Goal: Task Accomplishment & Management: Use online tool/utility

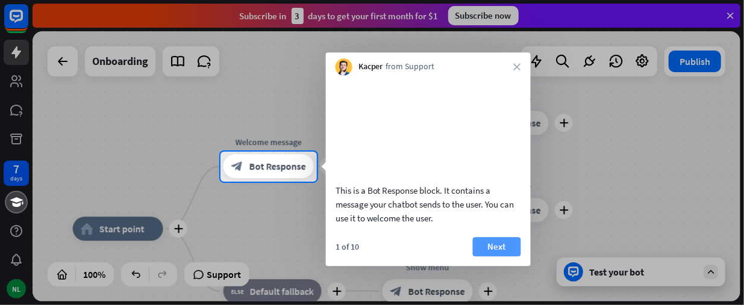
click at [500, 257] on button "Next" at bounding box center [497, 246] width 48 height 19
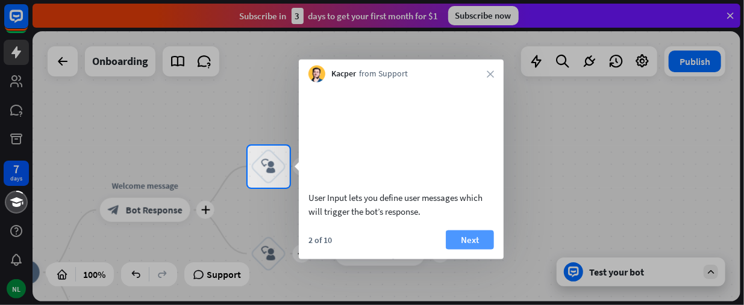
click at [471, 249] on button "Next" at bounding box center [470, 239] width 48 height 19
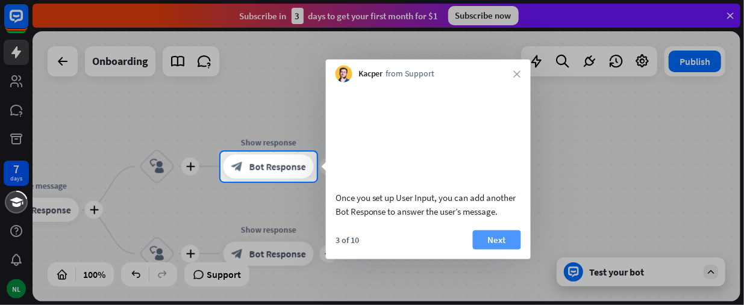
click at [482, 249] on button "Next" at bounding box center [497, 239] width 48 height 19
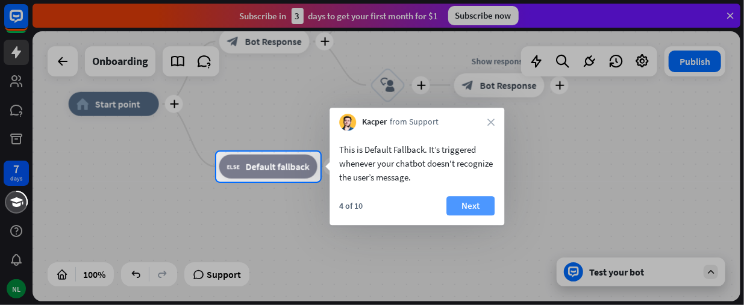
click at [479, 207] on button "Next" at bounding box center [470, 205] width 48 height 19
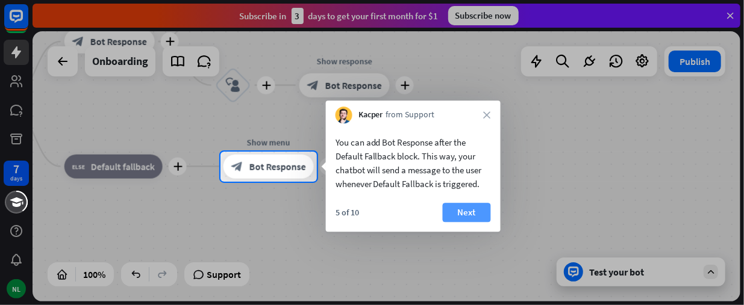
click at [476, 214] on button "Next" at bounding box center [467, 212] width 48 height 19
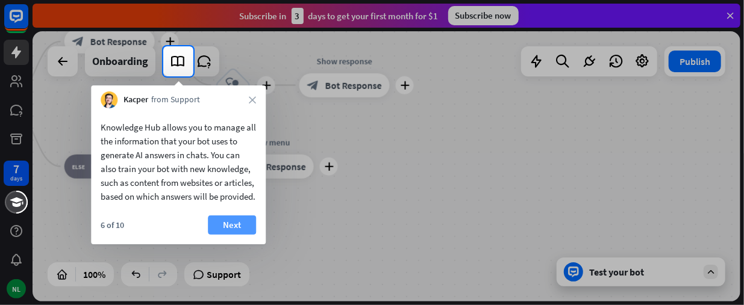
click at [228, 235] on button "Next" at bounding box center [232, 225] width 48 height 19
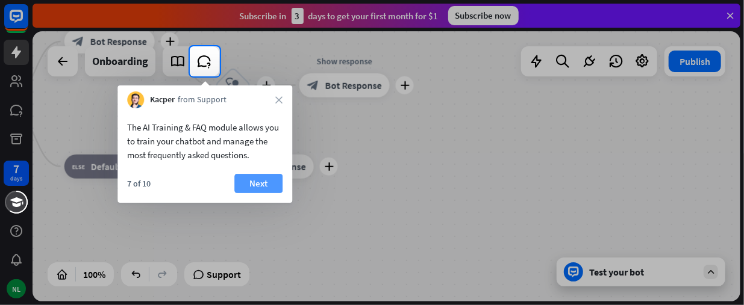
click at [254, 185] on button "Next" at bounding box center [258, 183] width 48 height 19
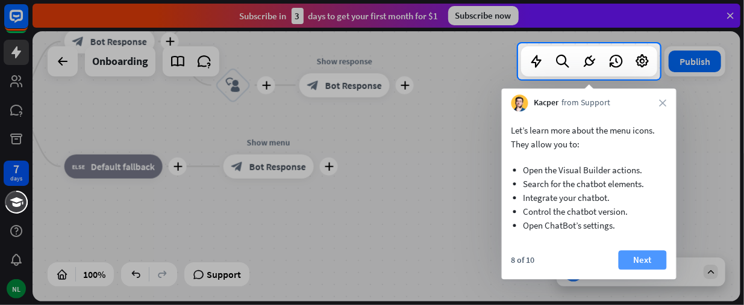
click at [640, 263] on button "Next" at bounding box center [643, 260] width 48 height 19
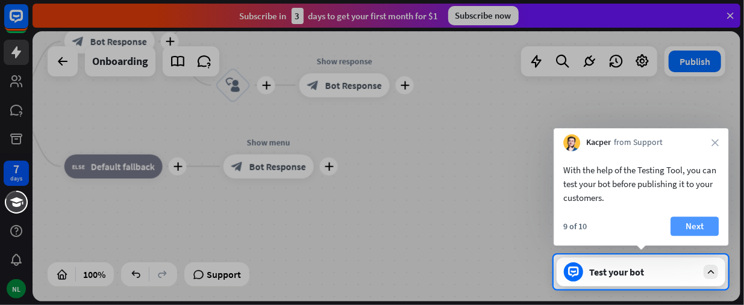
click at [682, 223] on button "Next" at bounding box center [694, 226] width 48 height 19
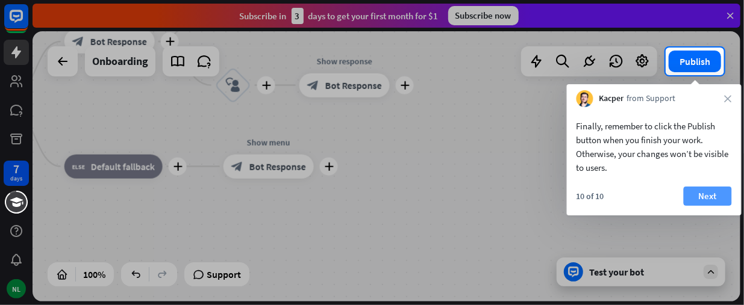
click at [715, 193] on button "Next" at bounding box center [708, 196] width 48 height 19
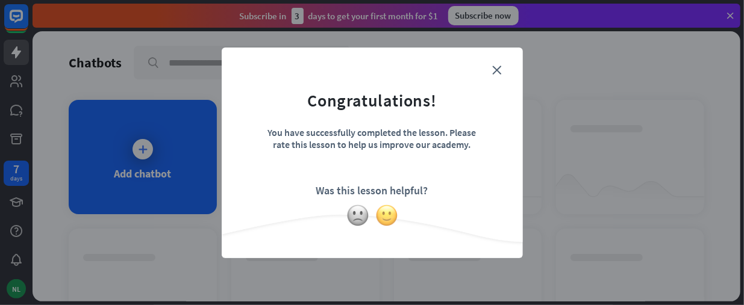
click at [389, 216] on img at bounding box center [386, 215] width 23 height 23
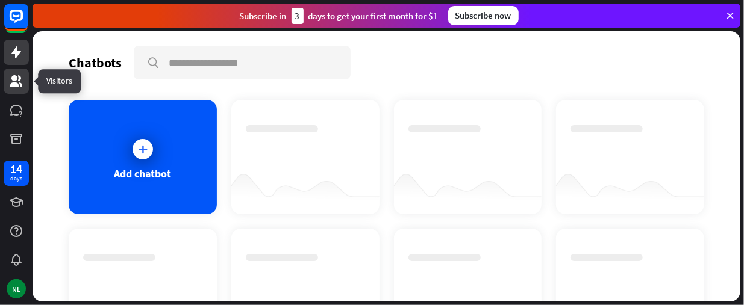
click at [19, 87] on icon at bounding box center [16, 81] width 14 height 14
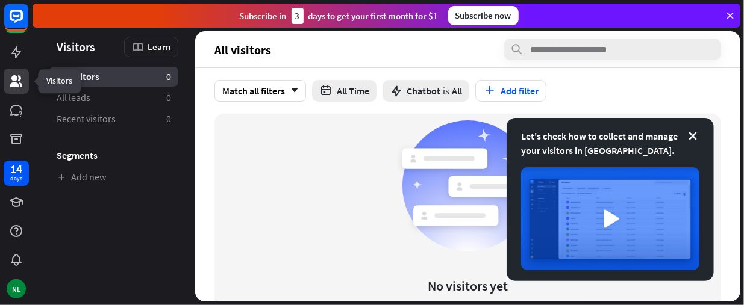
click at [13, 83] on icon at bounding box center [16, 81] width 12 height 12
click at [735, 17] on icon at bounding box center [730, 15] width 11 height 11
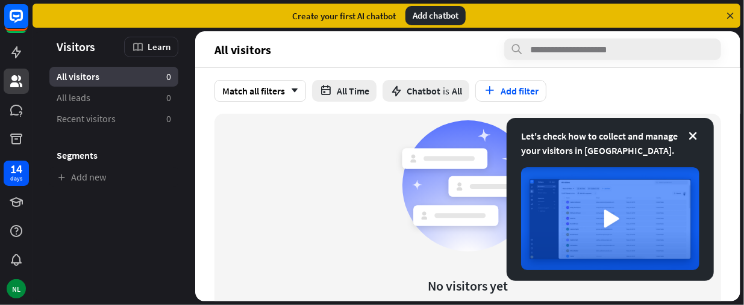
click at [420, 19] on div "Add chatbot" at bounding box center [435, 15] width 60 height 19
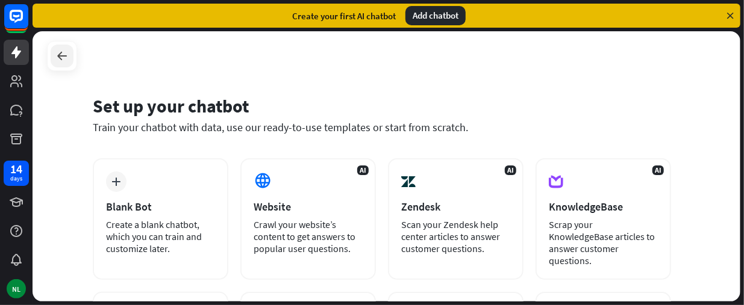
click at [61, 59] on icon at bounding box center [62, 56] width 14 height 14
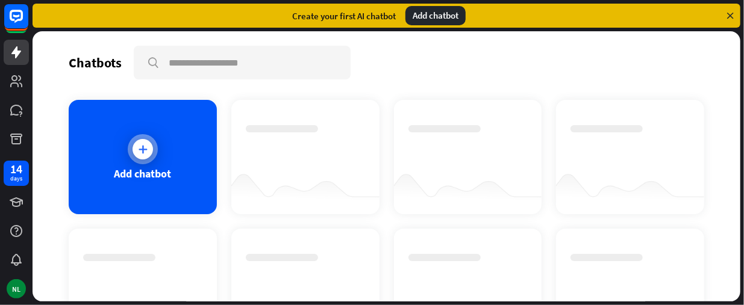
click at [143, 148] on icon at bounding box center [143, 149] width 12 height 12
